Goal: Transaction & Acquisition: Purchase product/service

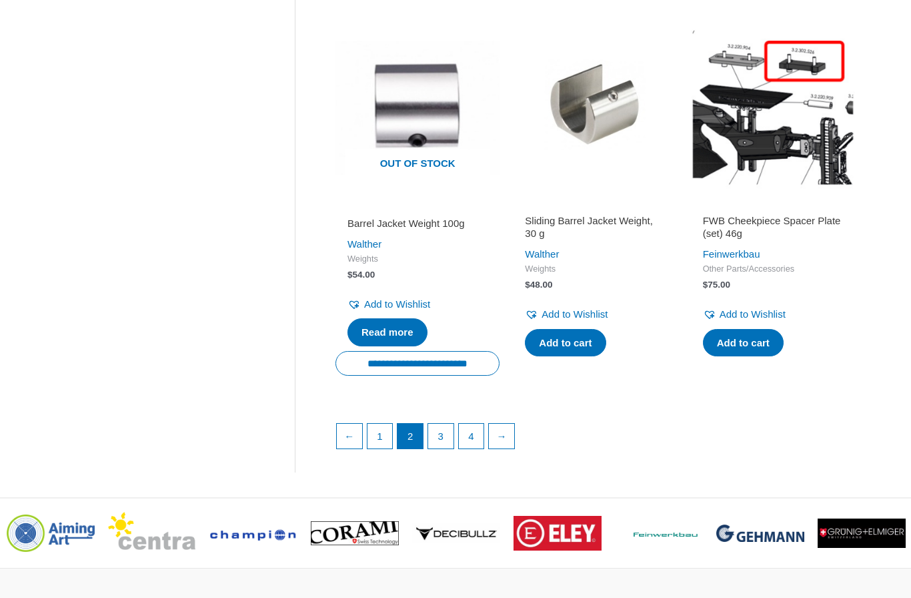
scroll to position [1777, 0]
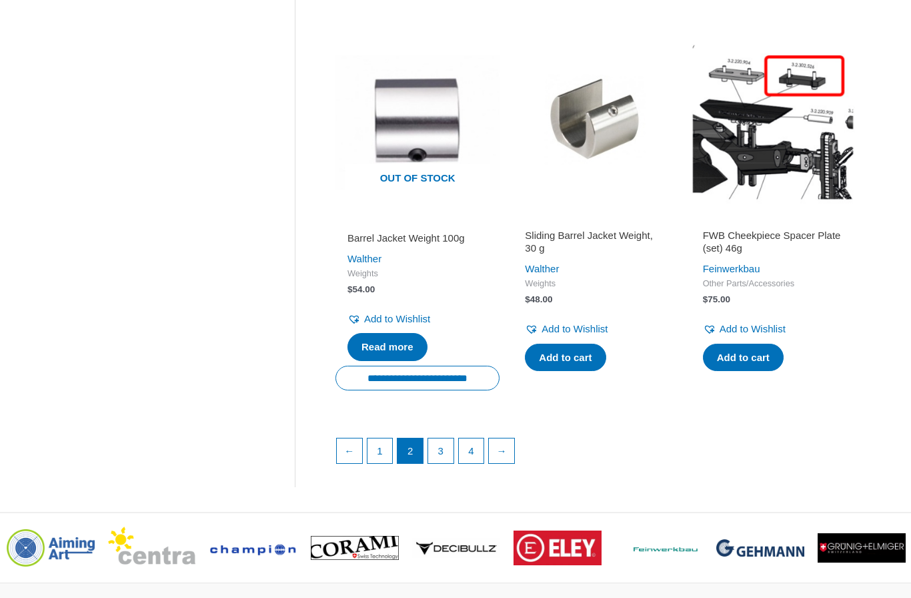
click at [381, 438] on link "1" at bounding box center [379, 450] width 25 height 25
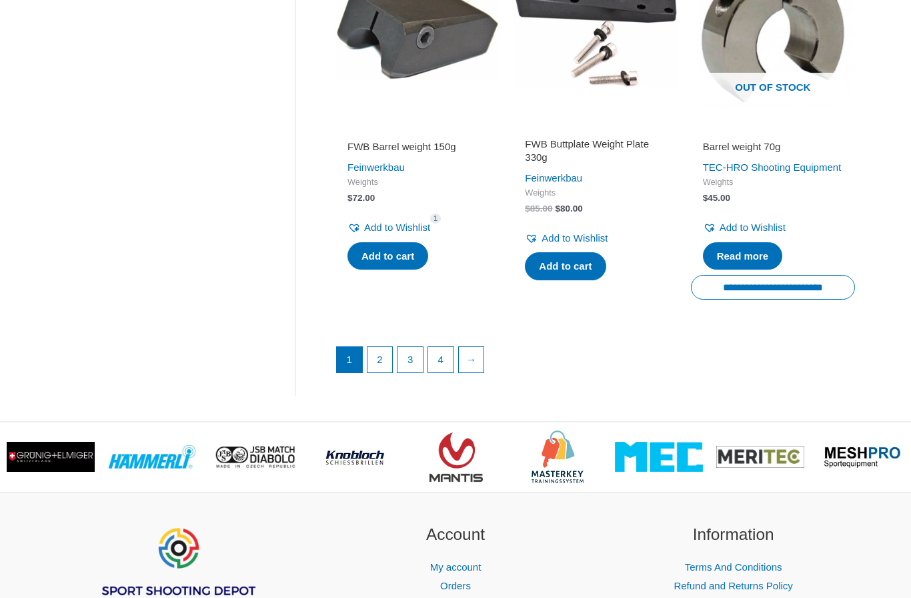
scroll to position [1833, 0]
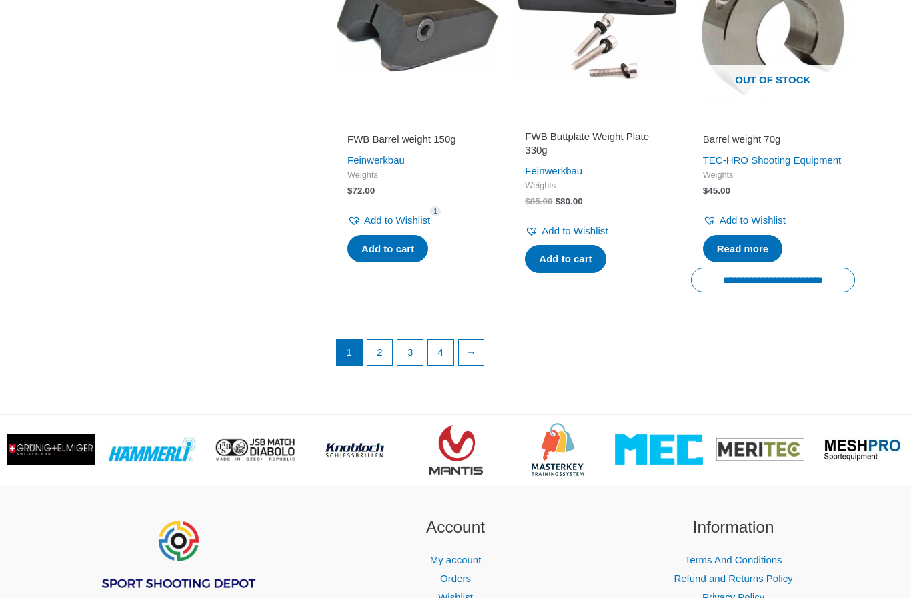
click at [377, 365] on link "2" at bounding box center [379, 351] width 25 height 25
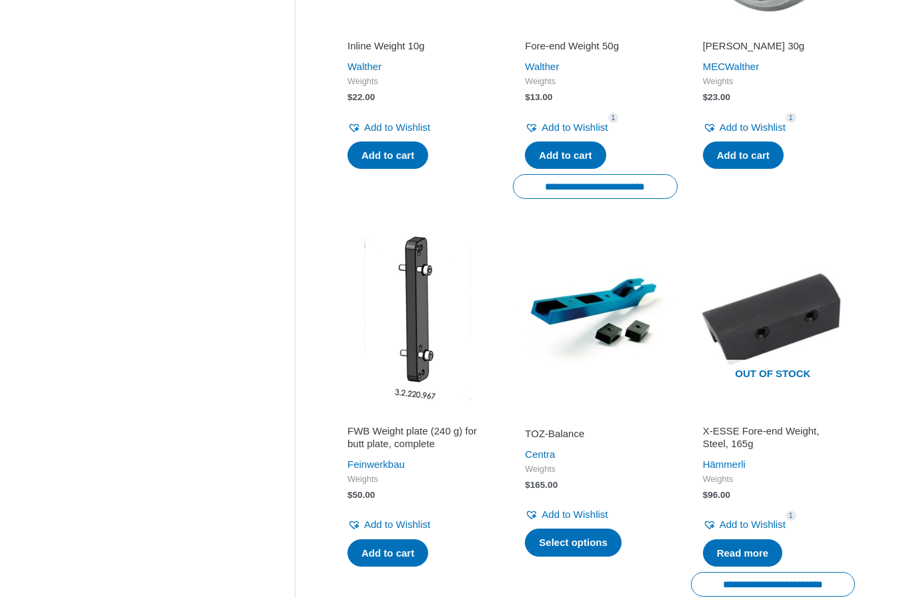
scroll to position [863, 0]
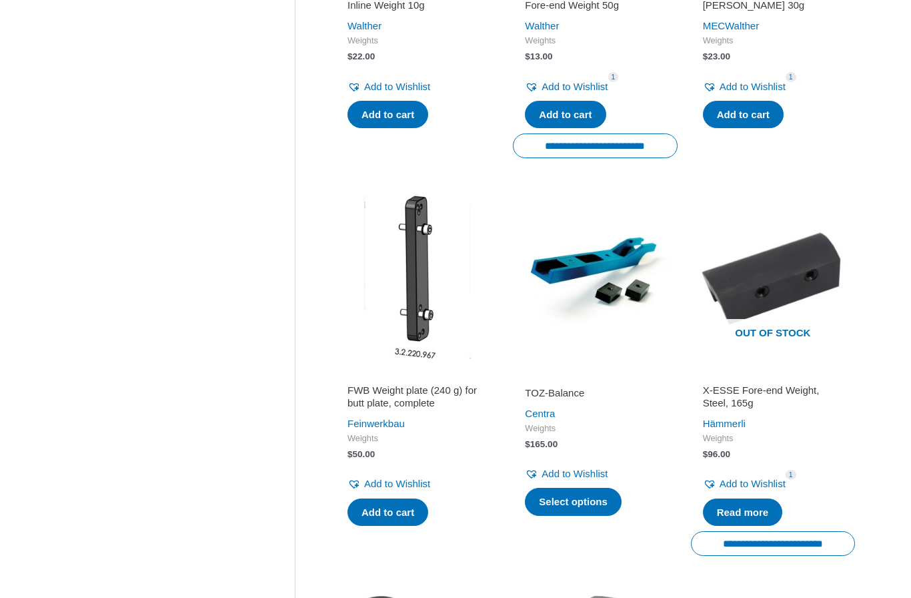
click at [403, 391] on h2 "FWB Weight plate (240 g) for butt plate, complete" at bounding box center [417, 396] width 140 height 26
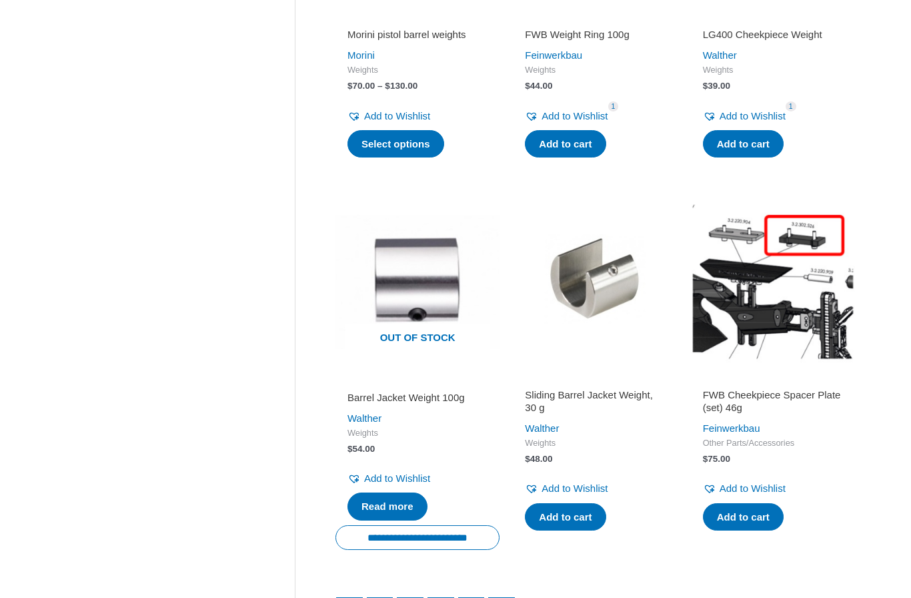
scroll to position [1641, 0]
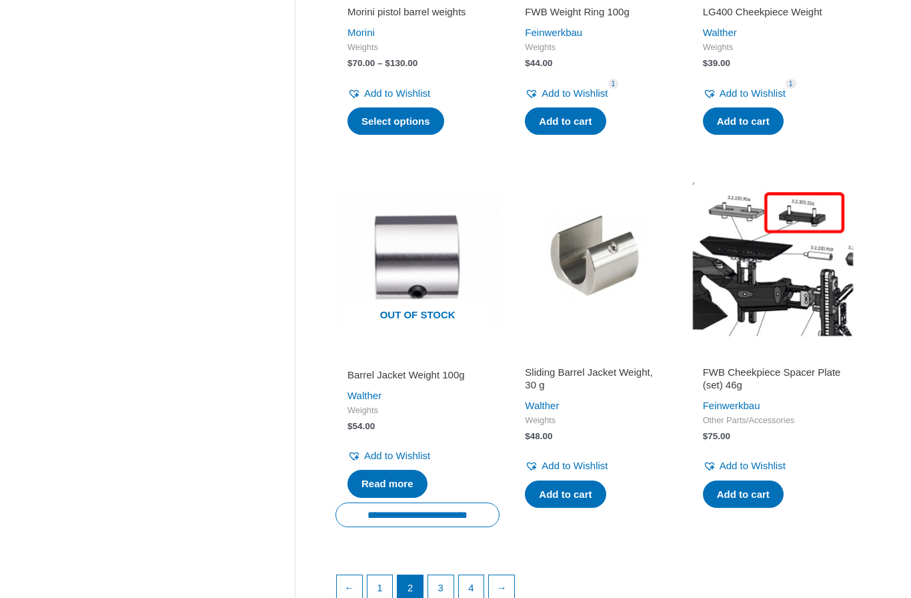
click at [784, 365] on h2 "FWB Cheekpiece Spacer Plate (set) 46g" at bounding box center [773, 378] width 140 height 26
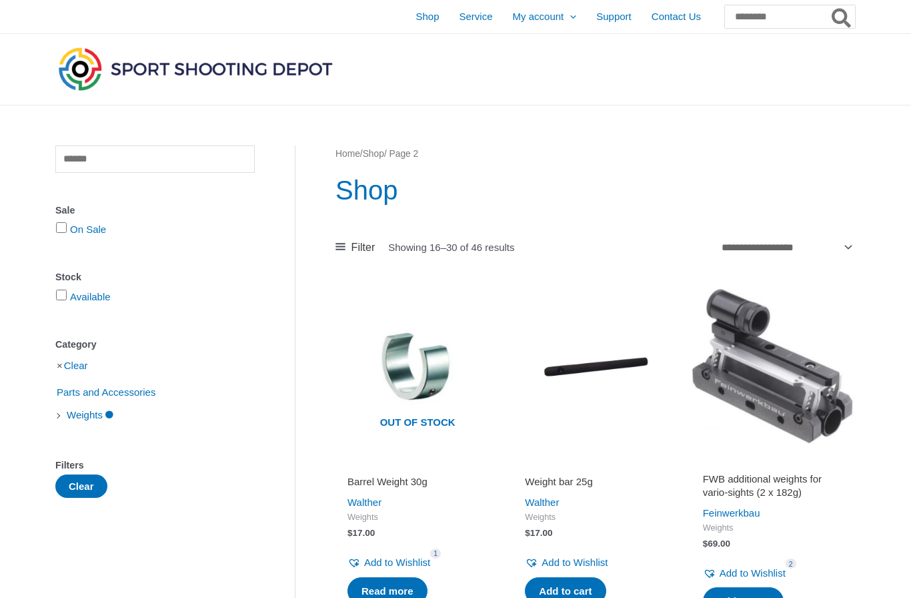
scroll to position [1688, 0]
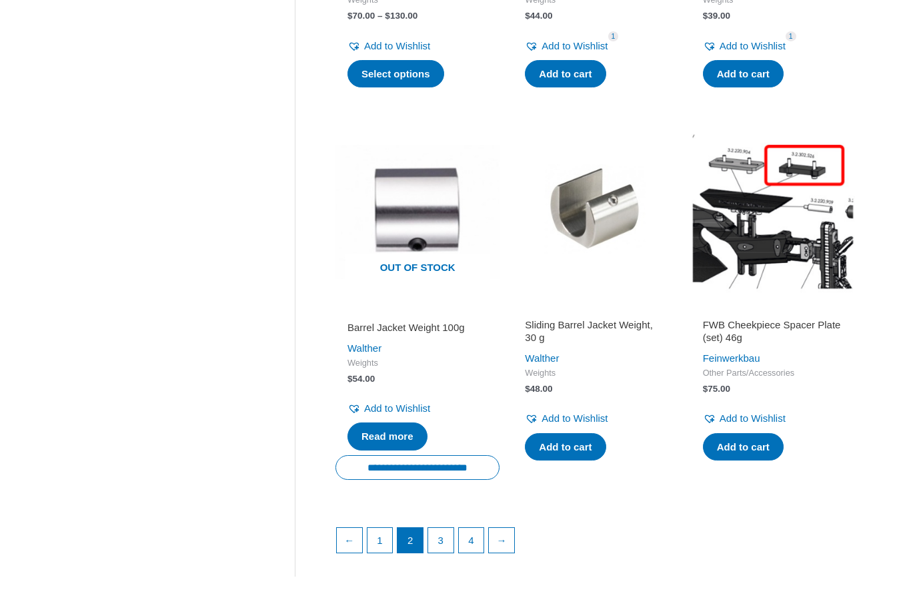
click at [435, 528] on link "3" at bounding box center [440, 540] width 25 height 25
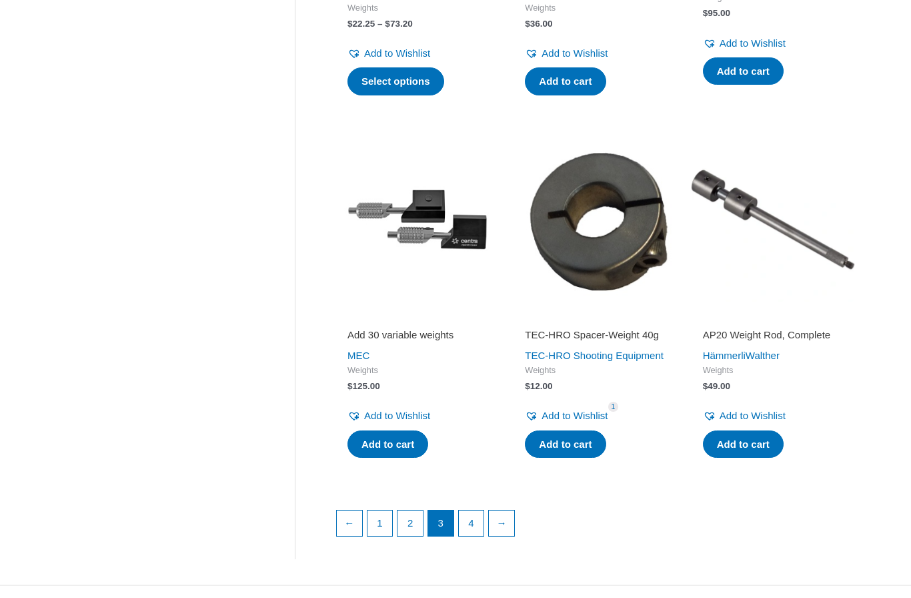
scroll to position [1663, 0]
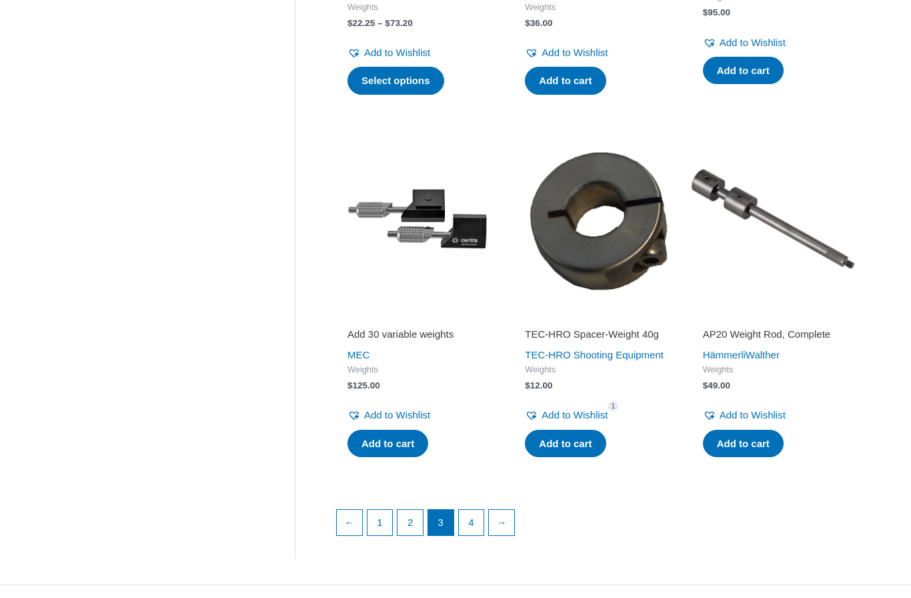
click at [626, 254] on img at bounding box center [595, 219] width 164 height 164
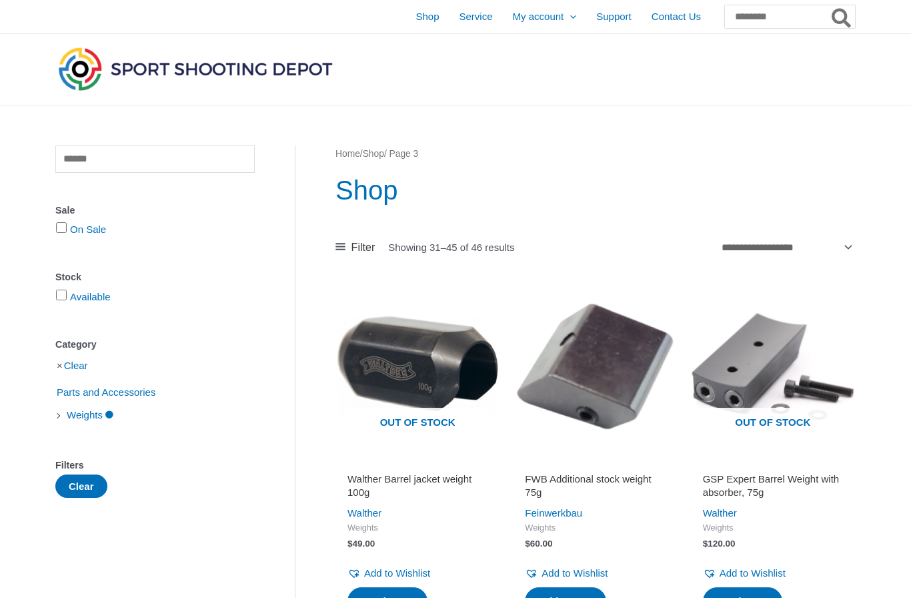
scroll to position [1710, 0]
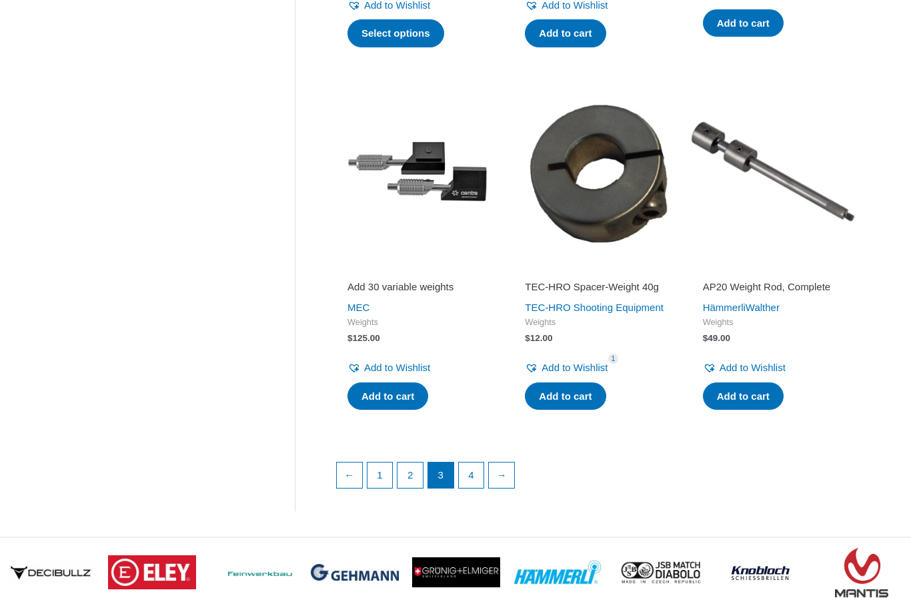
click at [473, 487] on link "4" at bounding box center [471, 474] width 25 height 25
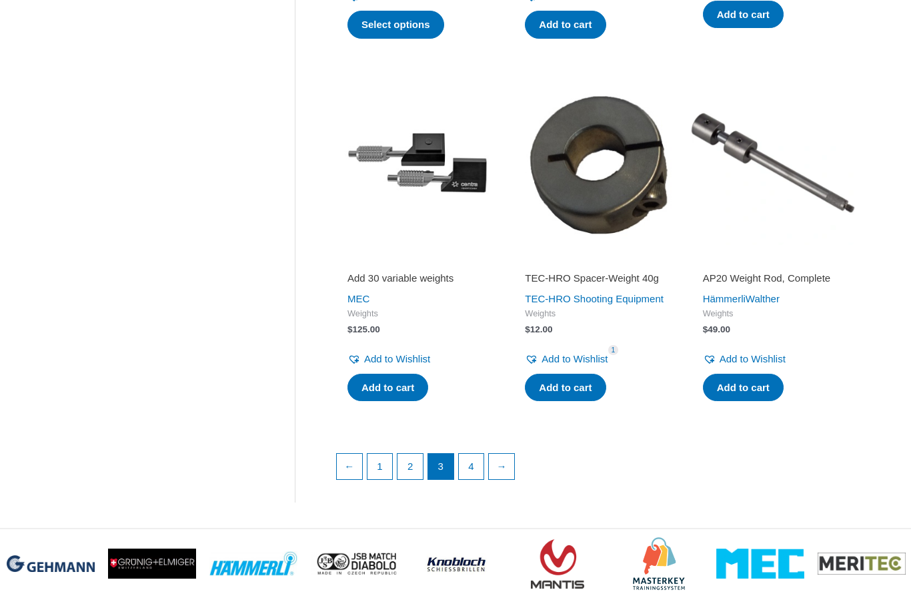
scroll to position [1735, 0]
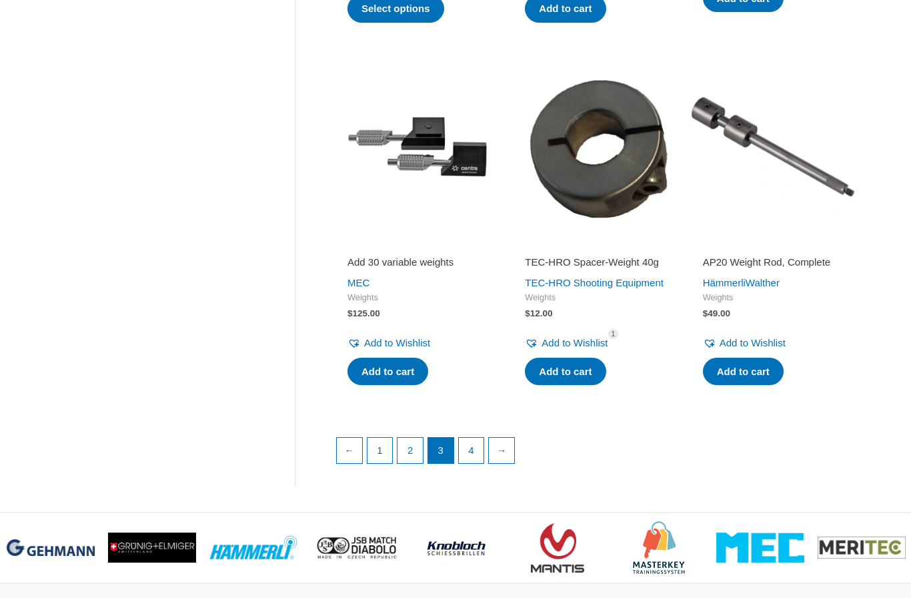
click at [382, 463] on link "1" at bounding box center [379, 449] width 25 height 25
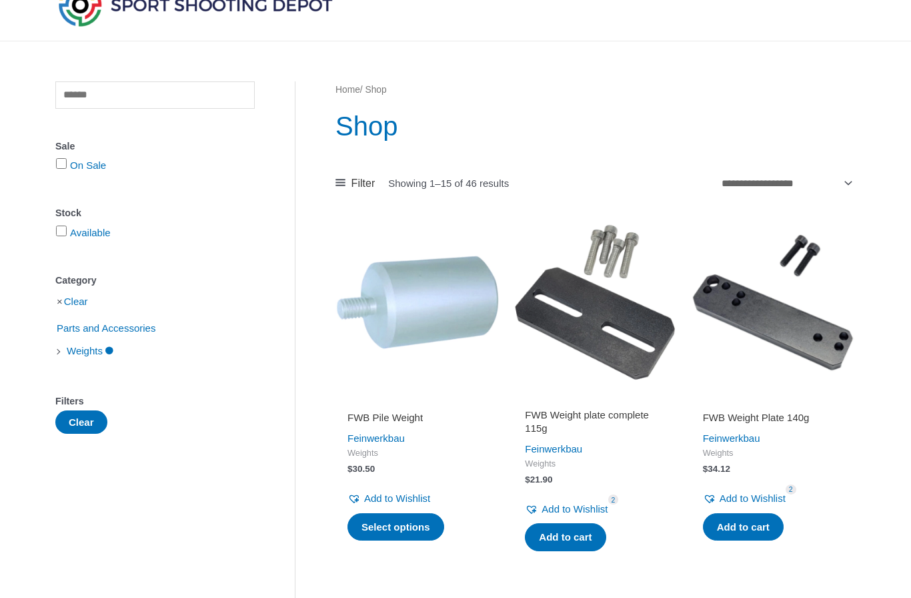
scroll to position [66, 0]
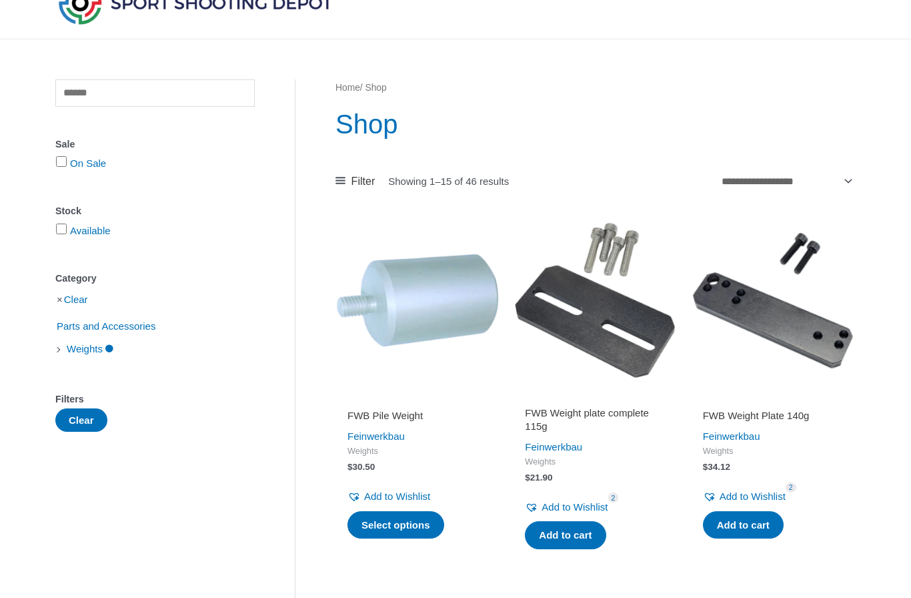
click at [413, 354] on img at bounding box center [417, 300] width 164 height 164
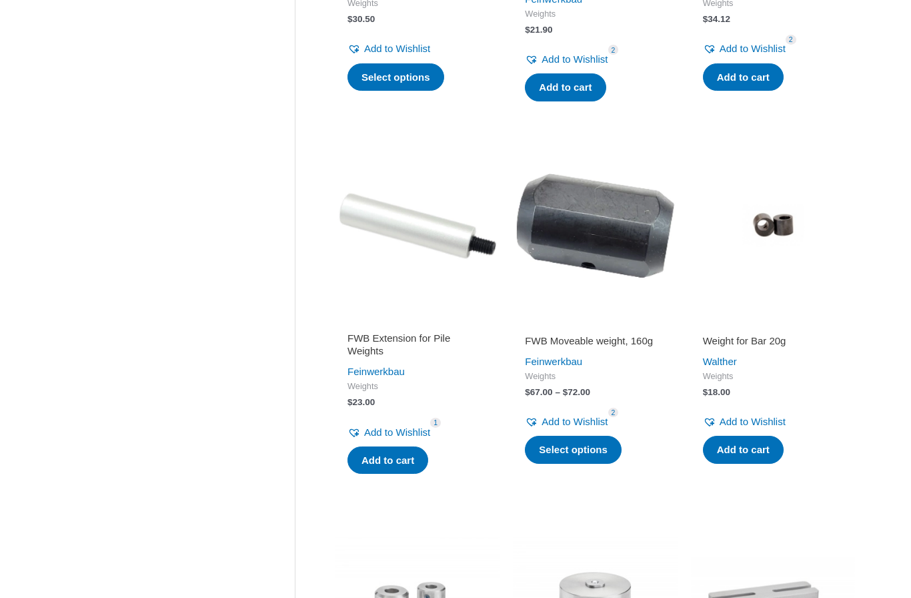
scroll to position [546, 0]
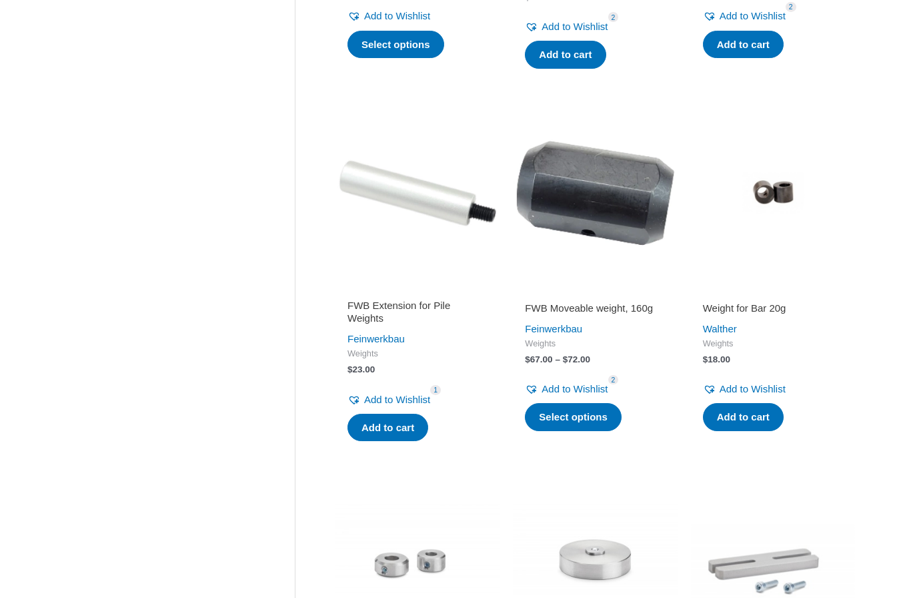
click at [407, 417] on link "Add to cart" at bounding box center [387, 427] width 81 height 28
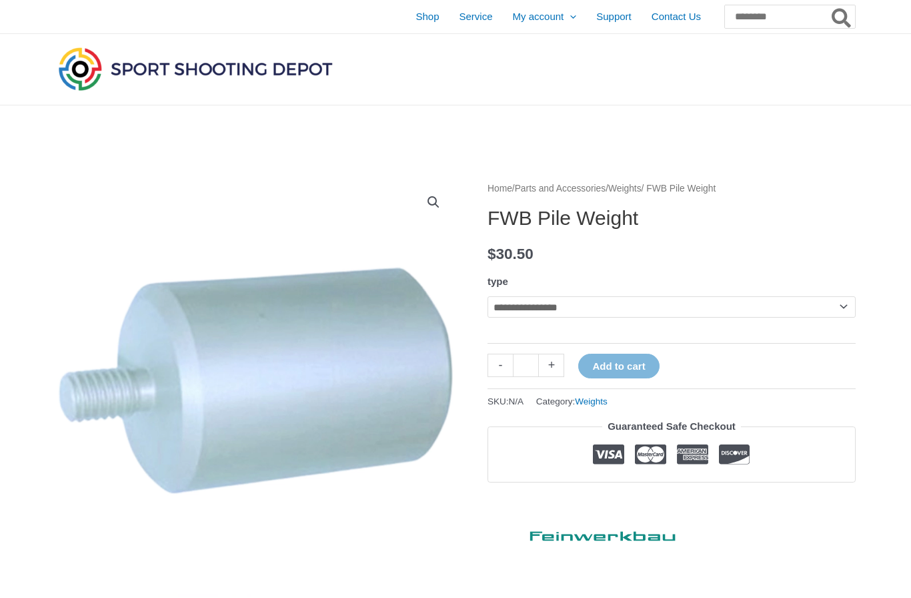
click at [842, 309] on select "**********" at bounding box center [671, 306] width 368 height 21
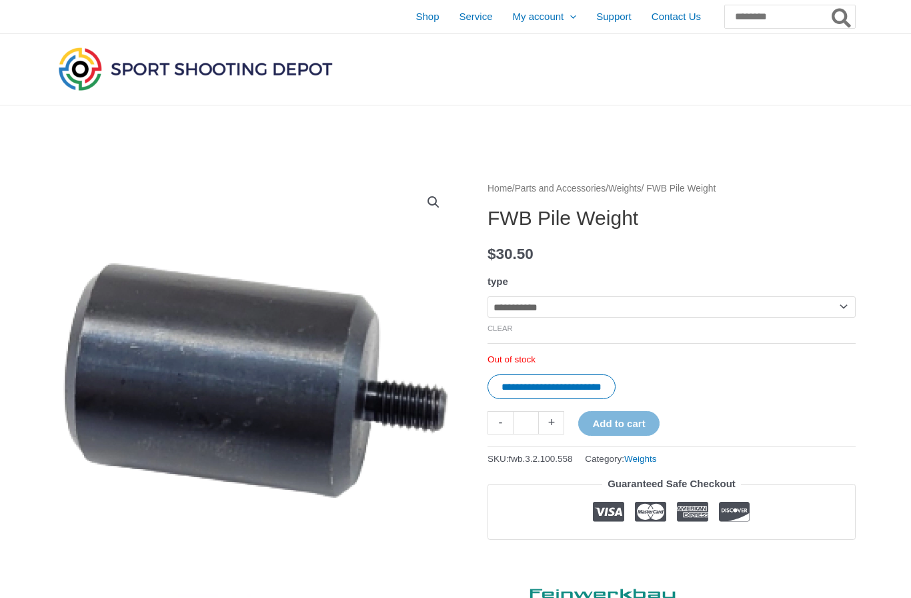
click at [844, 313] on select "**********" at bounding box center [671, 306] width 368 height 21
select select "**********"
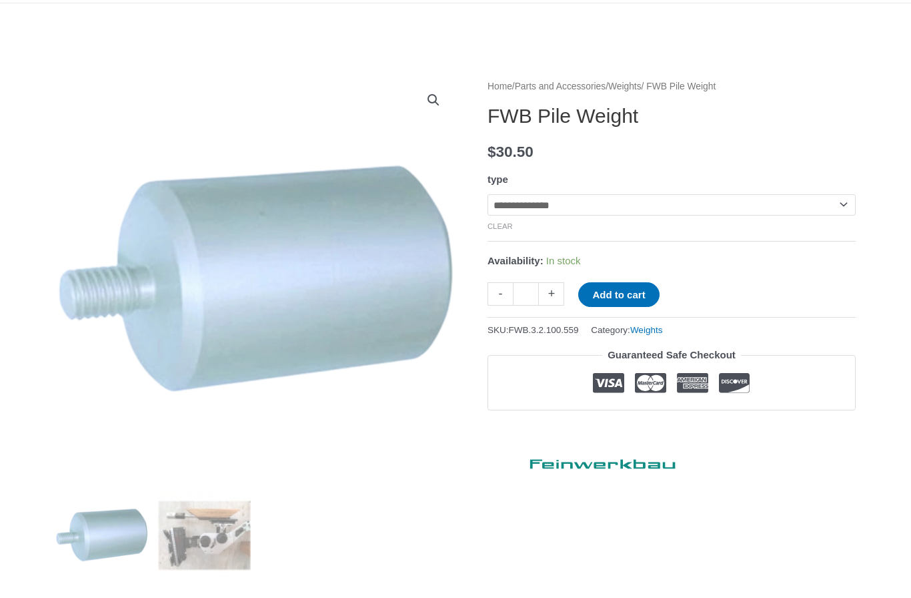
scroll to position [119, 0]
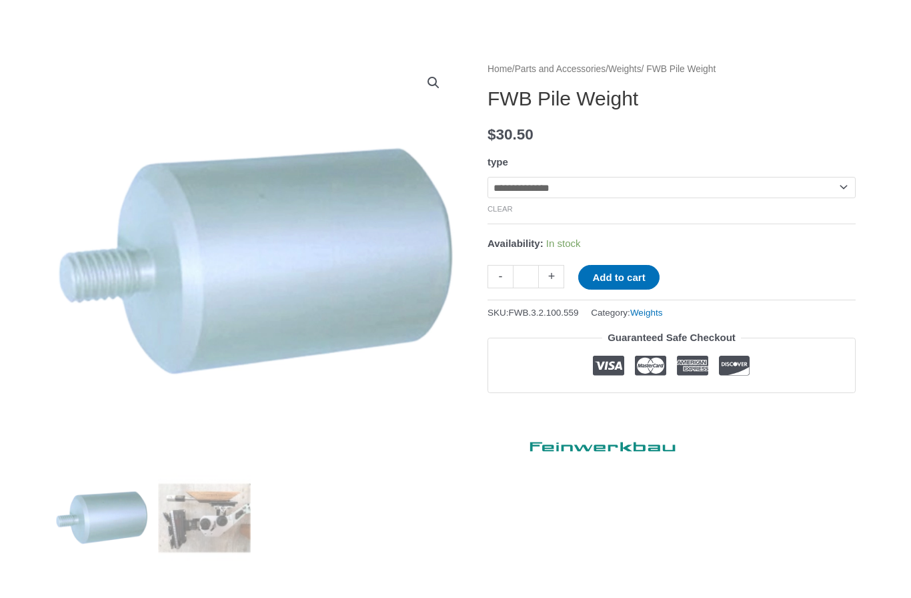
click at [634, 284] on button "Add to cart" at bounding box center [618, 277] width 81 height 25
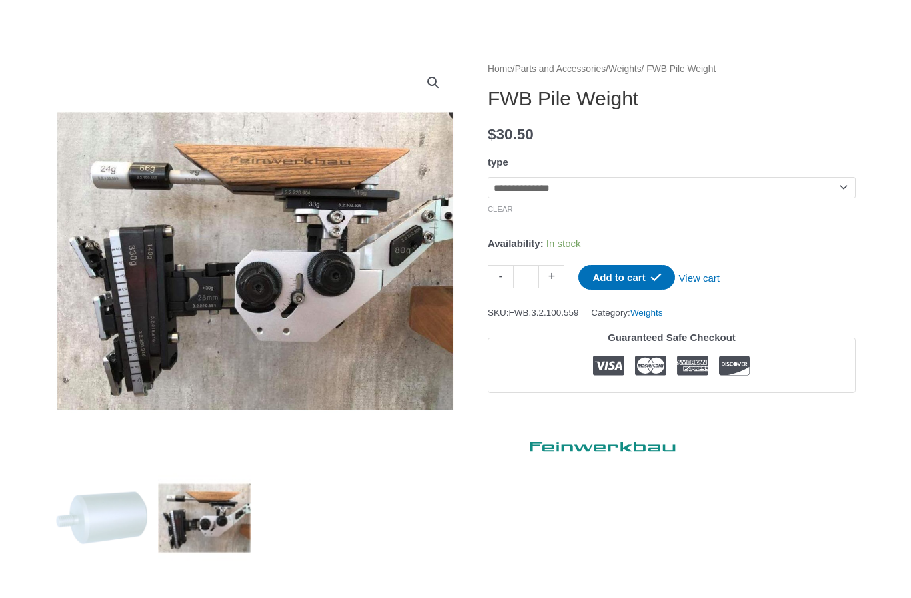
click at [828, 191] on select "**********" at bounding box center [671, 187] width 368 height 21
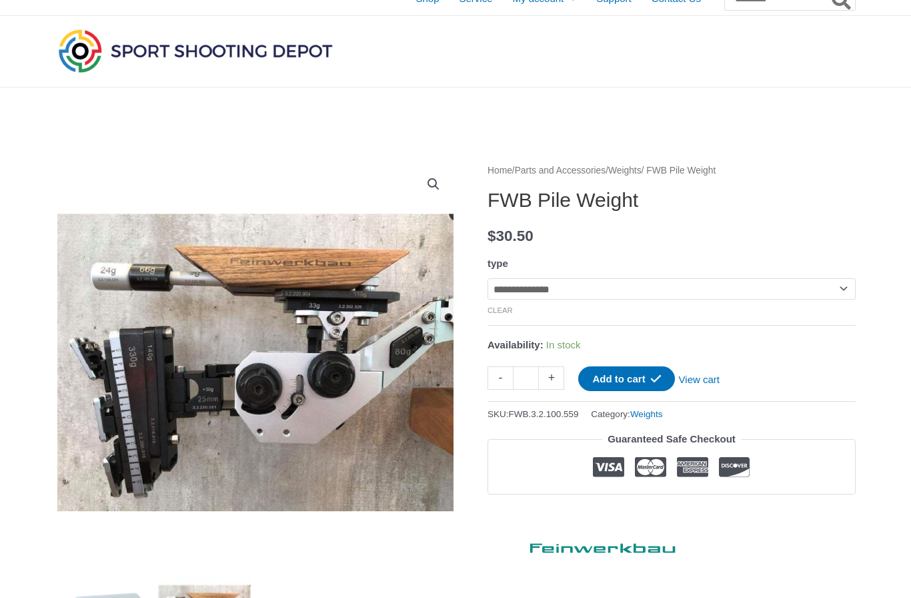
scroll to position [0, 0]
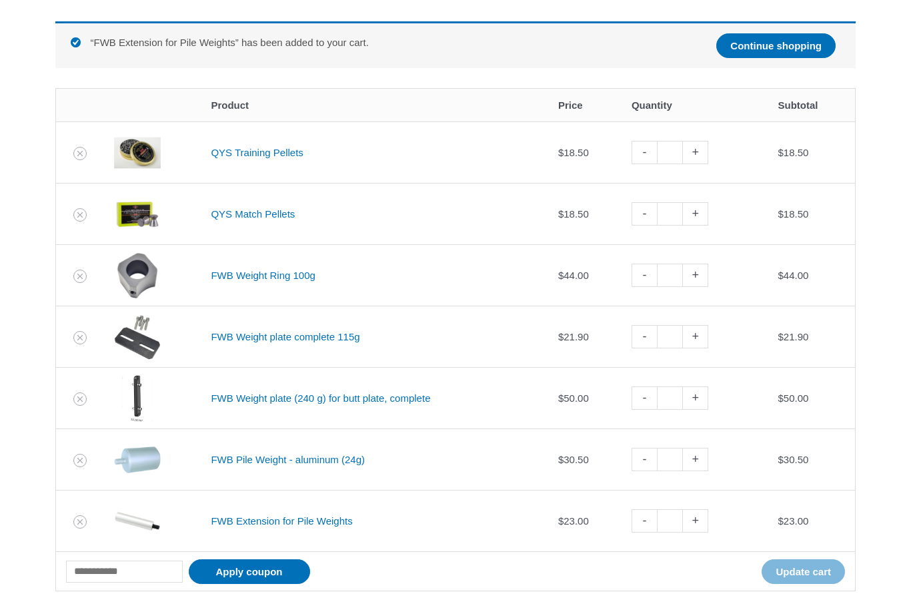
scroll to position [232, 0]
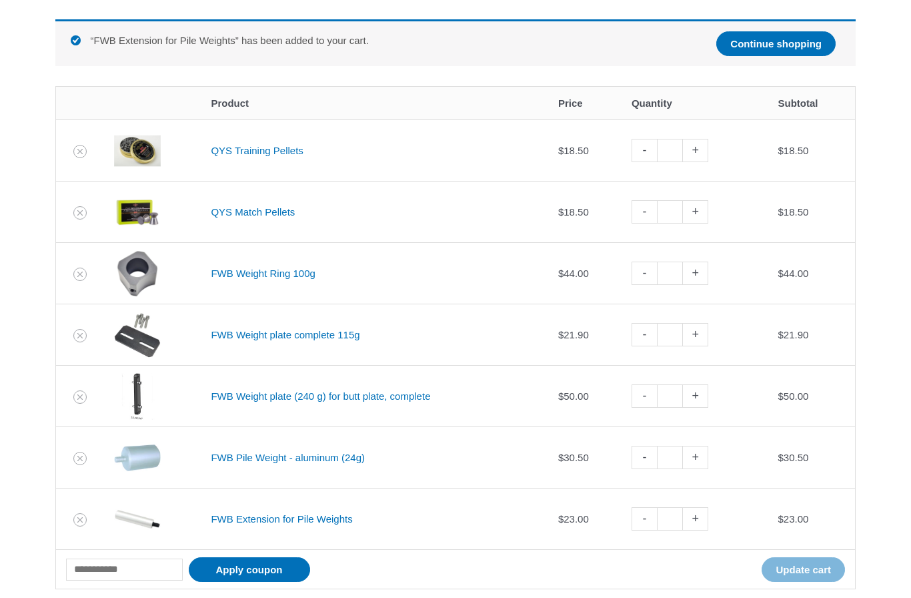
click at [647, 335] on link "-" at bounding box center [644, 334] width 25 height 23
type input "*"
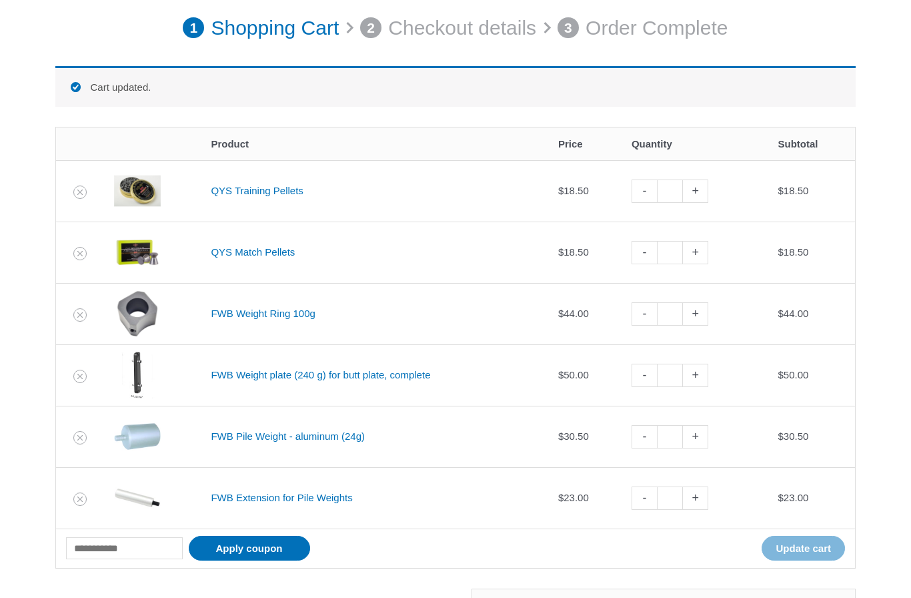
scroll to position [184, 0]
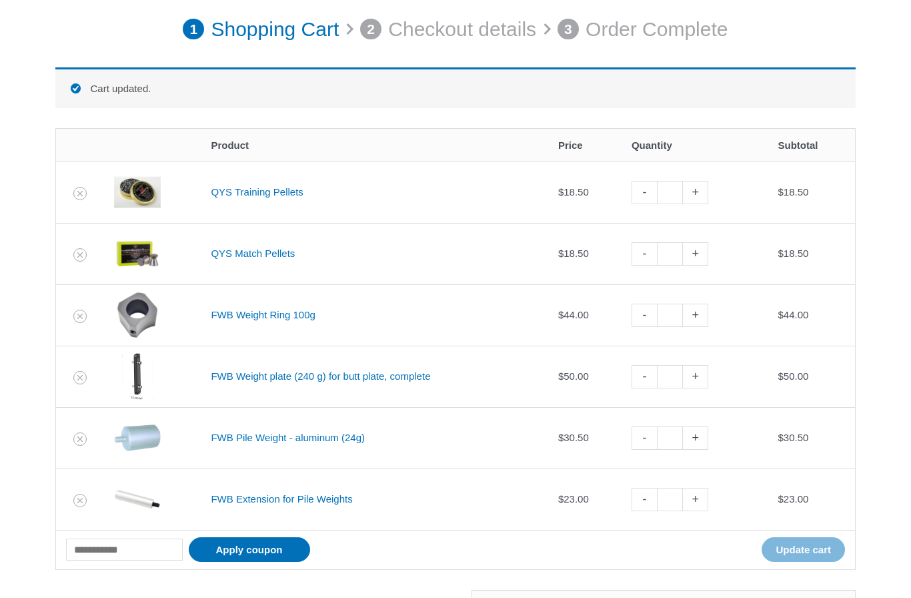
click at [652, 372] on link "-" at bounding box center [644, 376] width 25 height 23
type input "*"
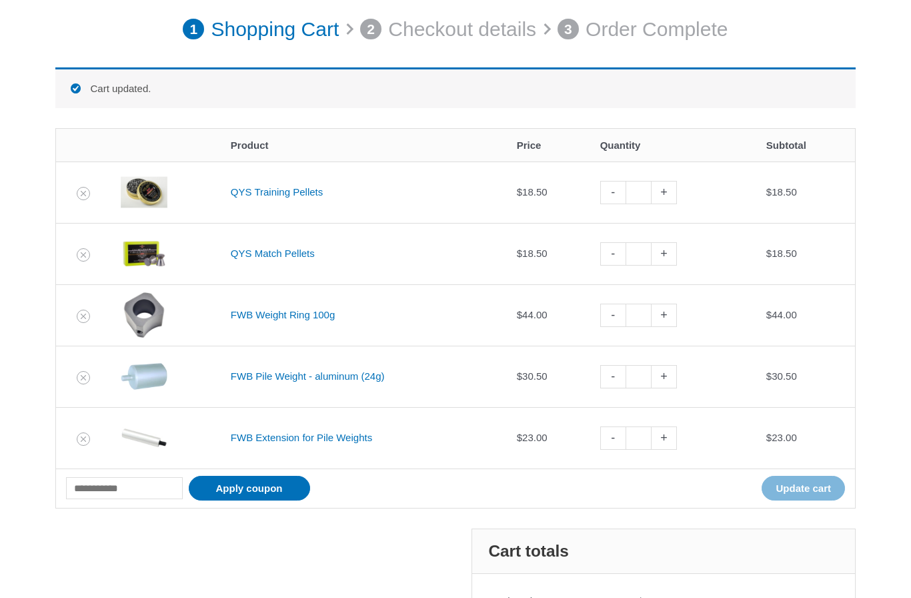
click at [255, 311] on link "FWB Weight Ring 100g" at bounding box center [283, 314] width 104 height 11
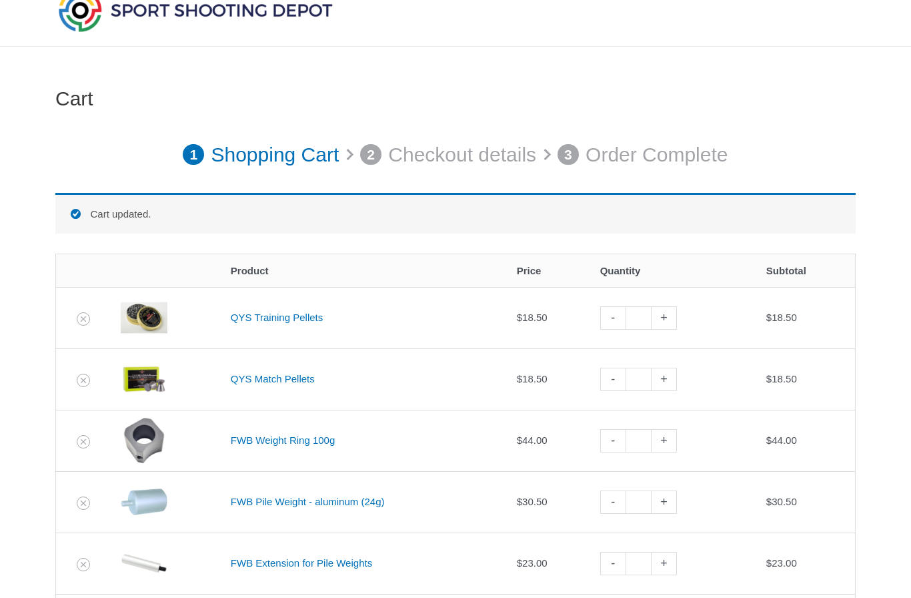
scroll to position [0, 0]
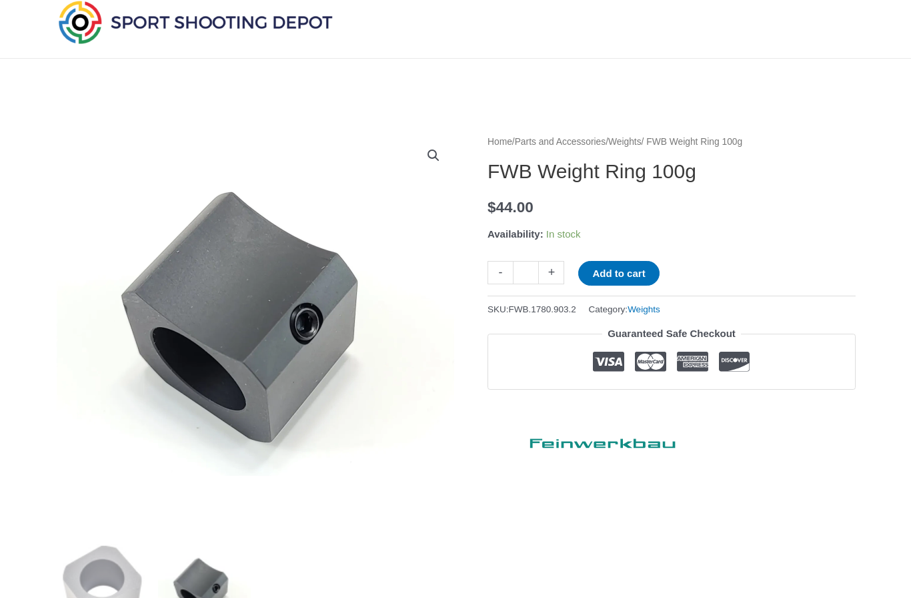
scroll to position [29, 0]
